Goal: Task Accomplishment & Management: Use online tool/utility

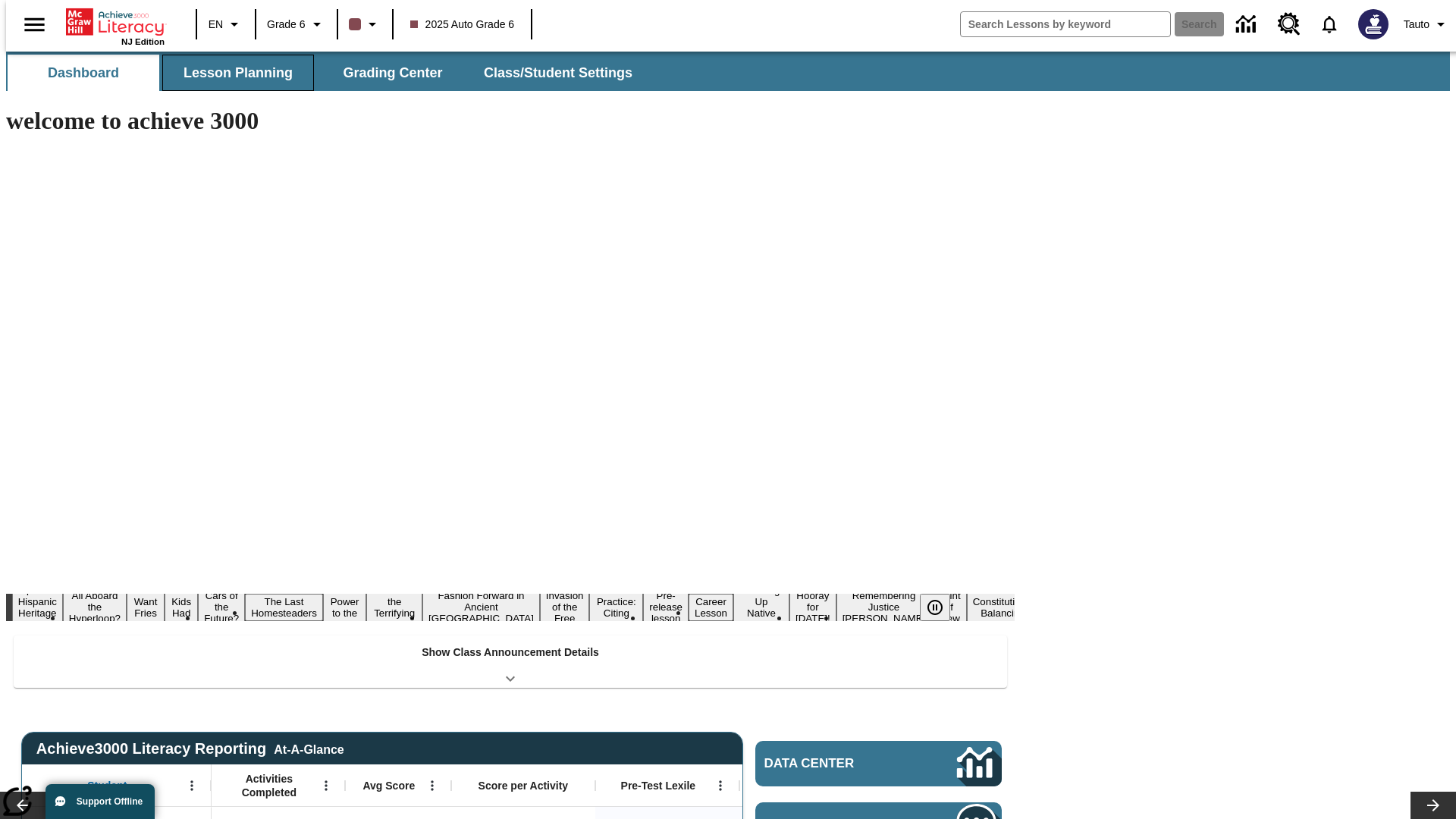
click at [232, 73] on span "Lesson Planning" at bounding box center [238, 73] width 110 height 17
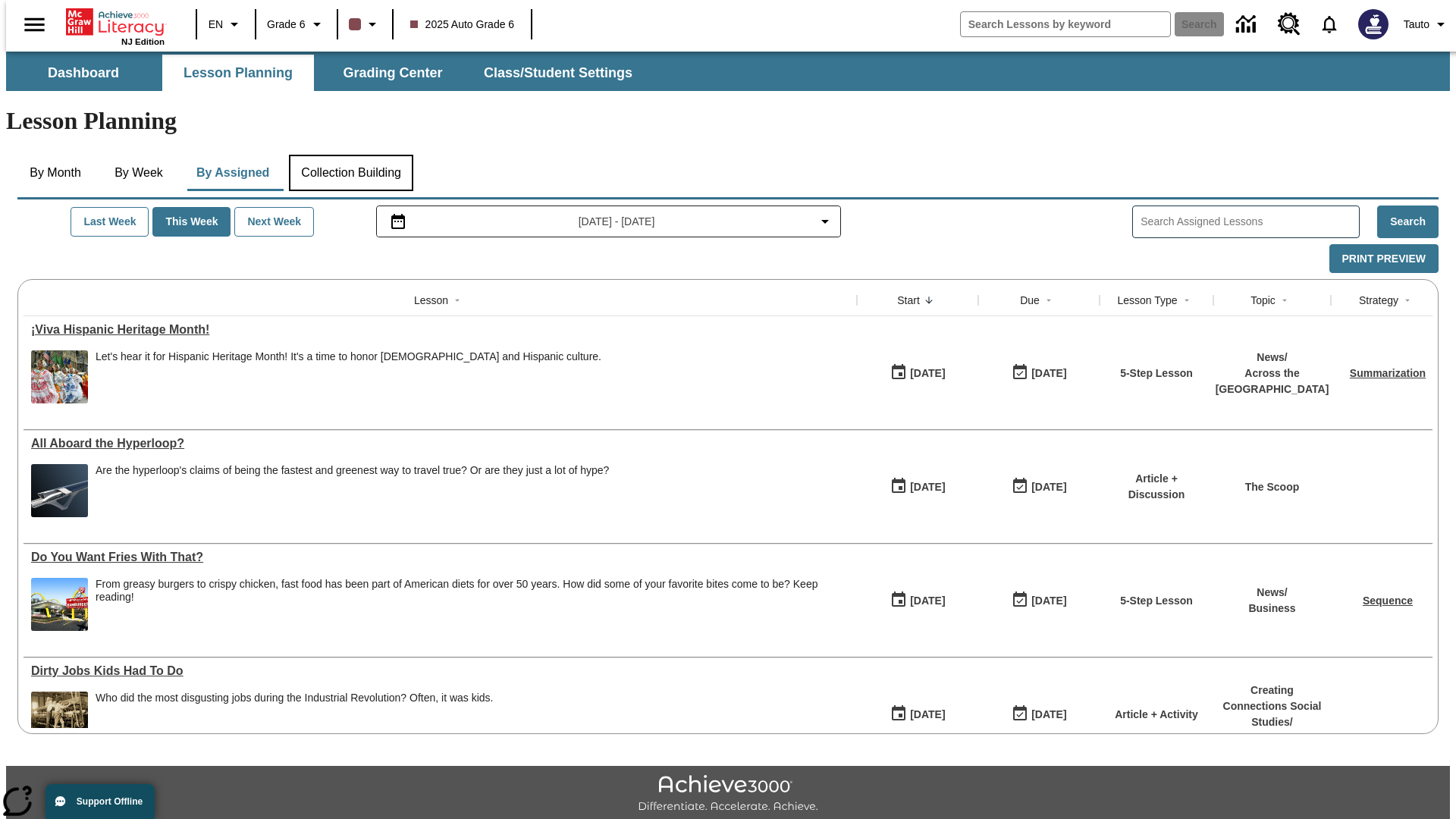
click at [350, 155] on button "Collection Building" at bounding box center [351, 173] width 124 height 36
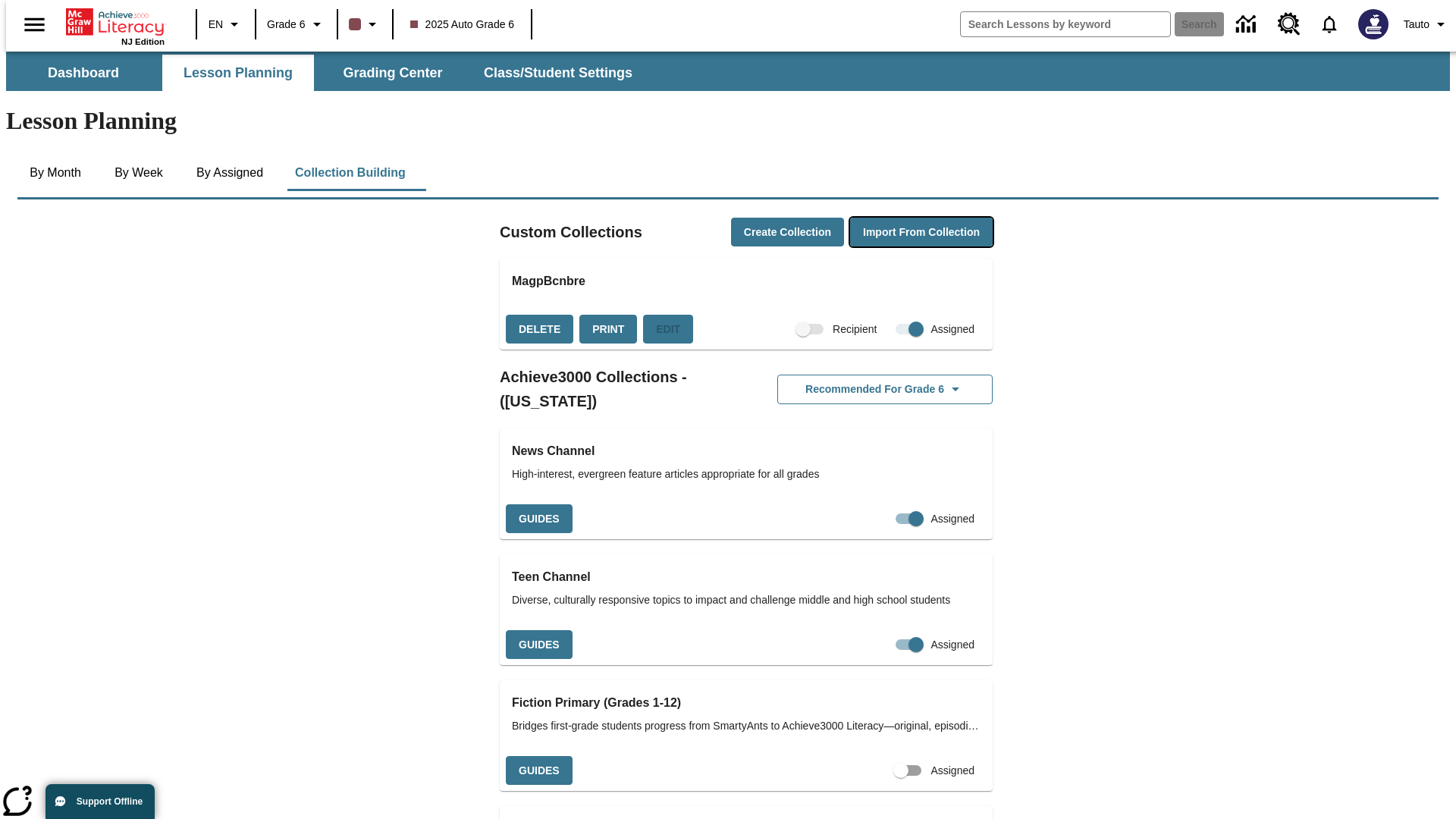
click at [895, 218] on button "Import from Collection" at bounding box center [921, 232] width 143 height 30
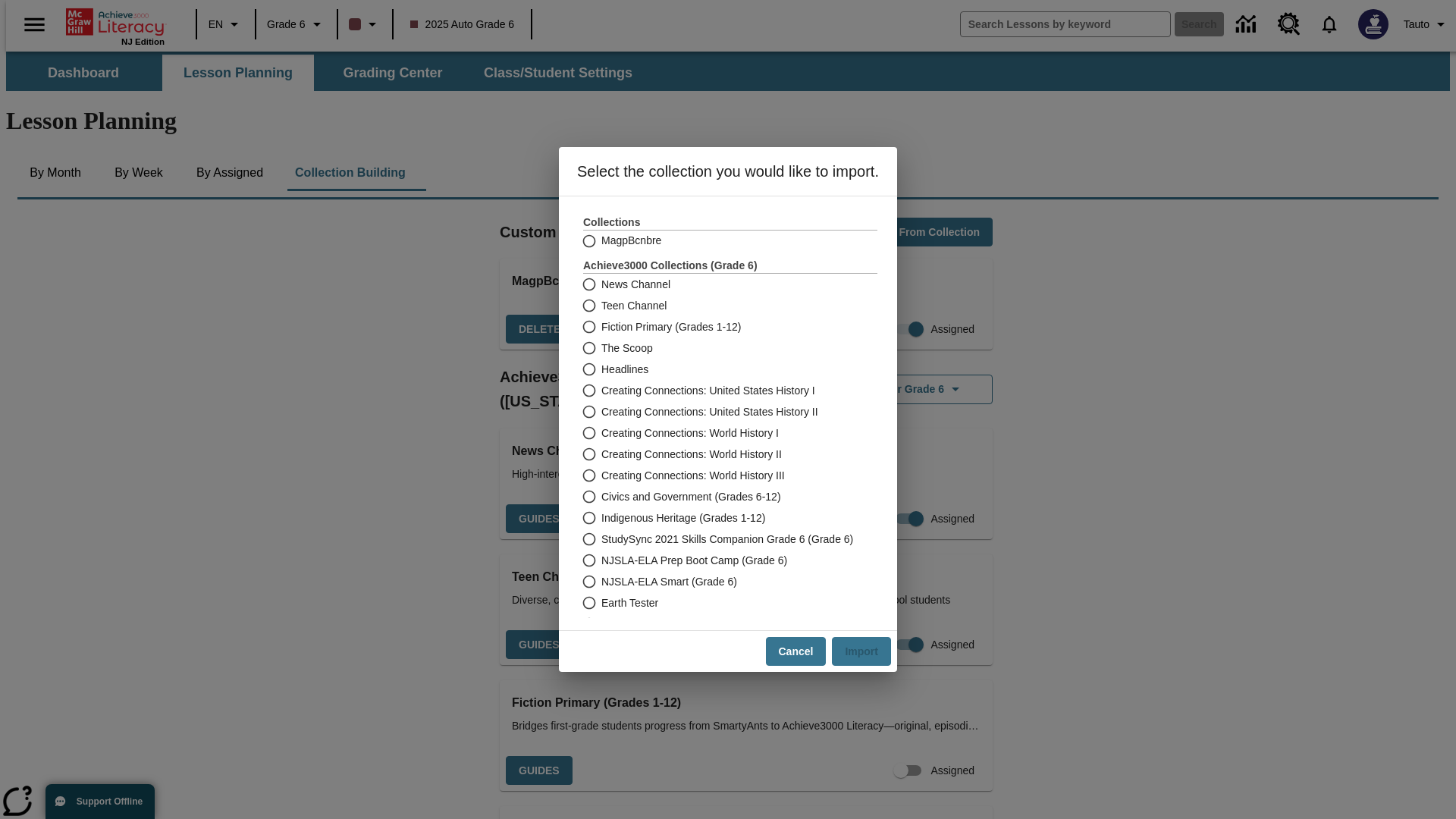
click at [719, 369] on label "Headlines" at bounding box center [720, 369] width 290 height 21
click at [602, 369] on input "Headlines" at bounding box center [588, 369] width 26 height 21
radio input "true"
click at [868, 652] on button "Import" at bounding box center [862, 652] width 59 height 30
